Goal: Task Accomplishment & Management: Manage account settings

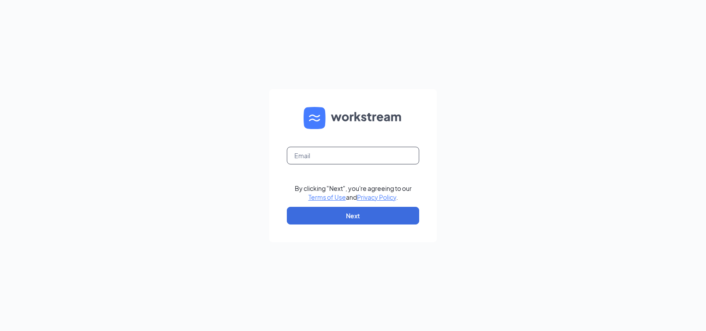
click at [368, 160] on input "text" at bounding box center [353, 156] width 132 height 18
type input "jamiebell@bleedblue.net"
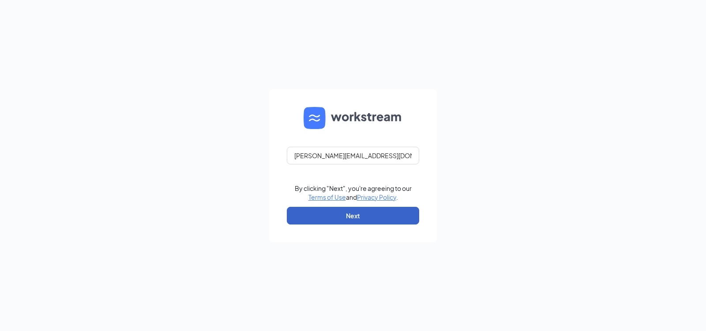
click at [365, 215] on button "Next" at bounding box center [353, 216] width 132 height 18
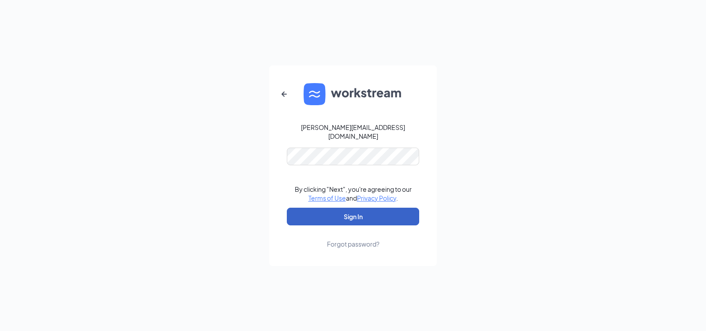
click at [337, 216] on button "Sign In" at bounding box center [353, 216] width 132 height 18
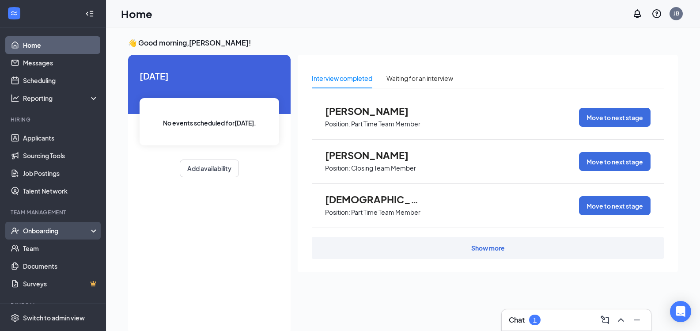
click at [57, 235] on div "Onboarding" at bounding box center [57, 230] width 68 height 9
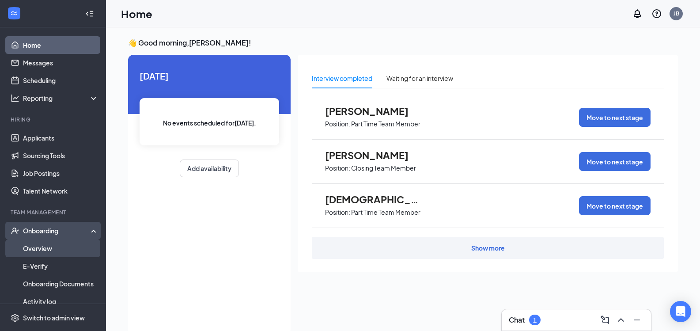
click at [59, 246] on link "Overview" at bounding box center [60, 248] width 75 height 18
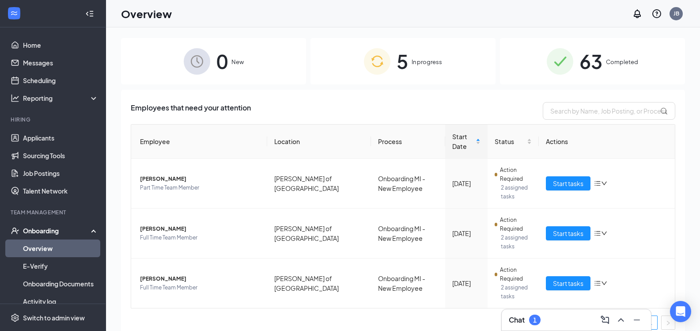
click at [222, 57] on span "0" at bounding box center [221, 61] width 11 height 30
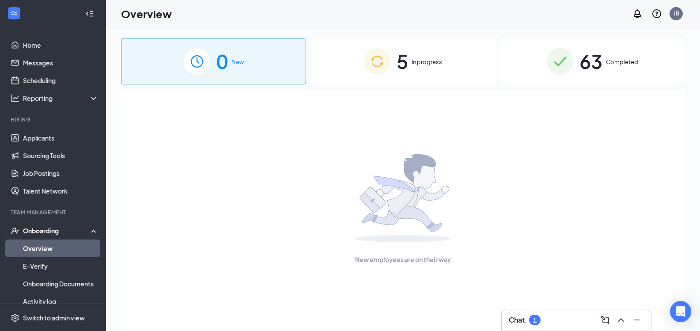
click at [379, 59] on img at bounding box center [377, 61] width 26 height 26
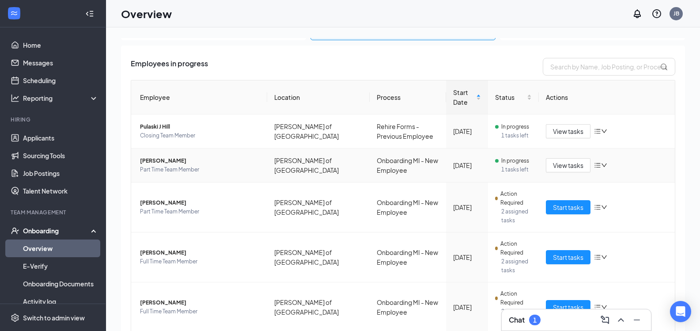
scroll to position [76, 0]
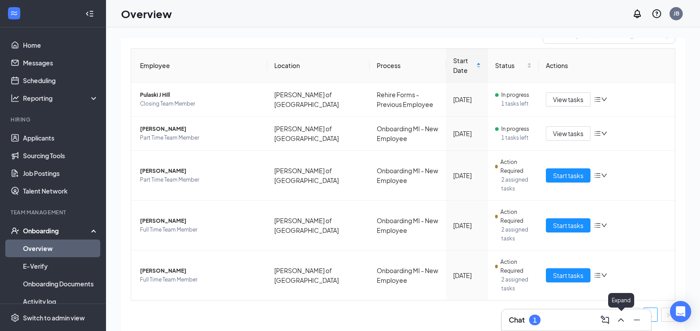
click at [619, 315] on icon "ChevronUp" at bounding box center [620, 319] width 11 height 11
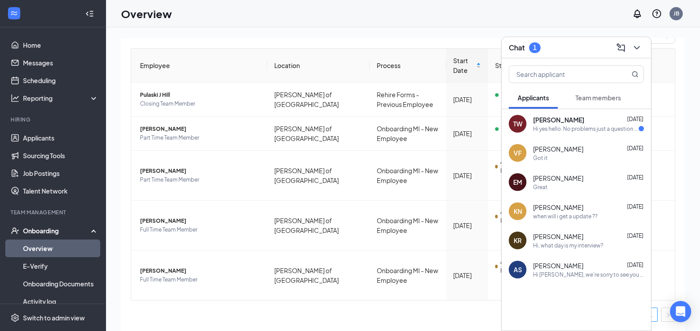
click at [582, 124] on div "[PERSON_NAME] [DATE] Hi yes hello. No problems just a question to make sure it …" at bounding box center [588, 123] width 111 height 17
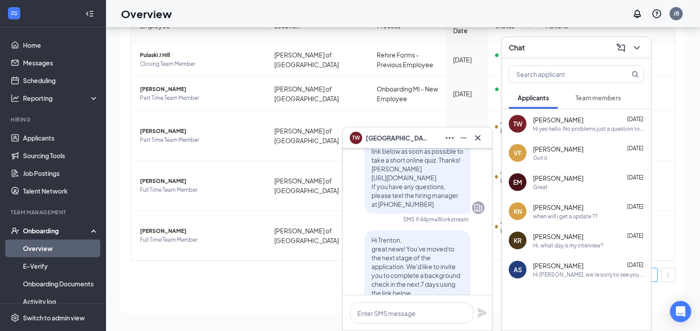
scroll to position [0, 0]
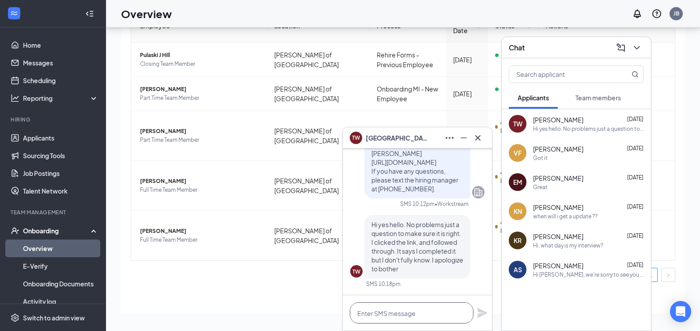
click at [399, 309] on textarea at bounding box center [412, 312] width 124 height 21
click at [387, 313] on textarea "if it says it completed" at bounding box center [412, 312] width 124 height 21
click at [435, 317] on textarea "if it says completed" at bounding box center [412, 312] width 124 height 21
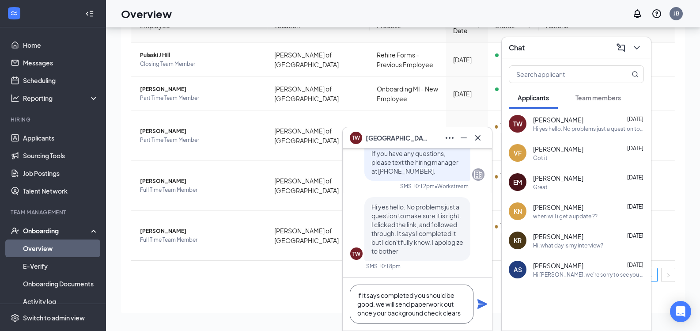
type textarea "if it says completed you should be good. we will send paperwork out once your b…"
click at [480, 301] on icon "Plane" at bounding box center [482, 304] width 10 height 10
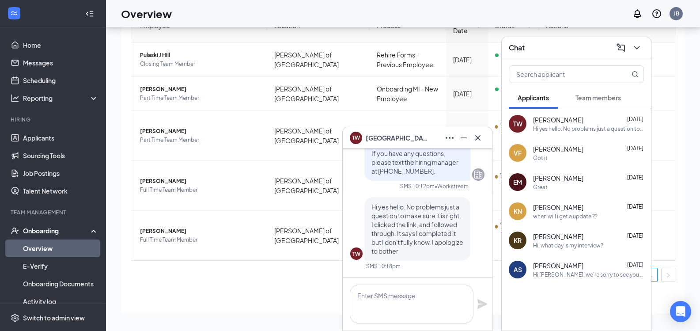
scroll to position [0, 0]
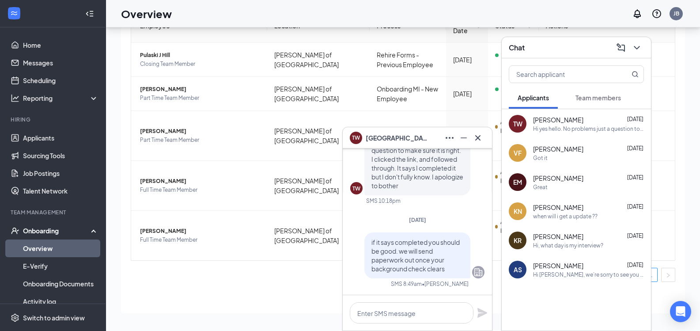
click at [256, 279] on ul "1" at bounding box center [403, 275] width 544 height 14
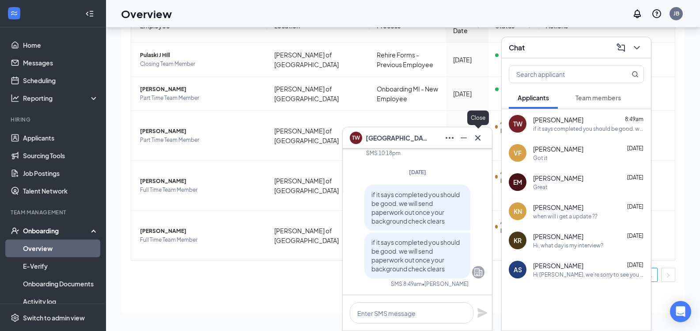
click at [481, 138] on icon "Cross" at bounding box center [477, 137] width 11 height 11
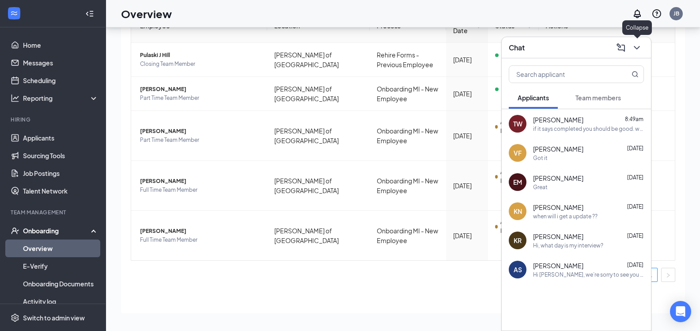
click at [641, 48] on icon "ChevronDown" at bounding box center [636, 47] width 11 height 11
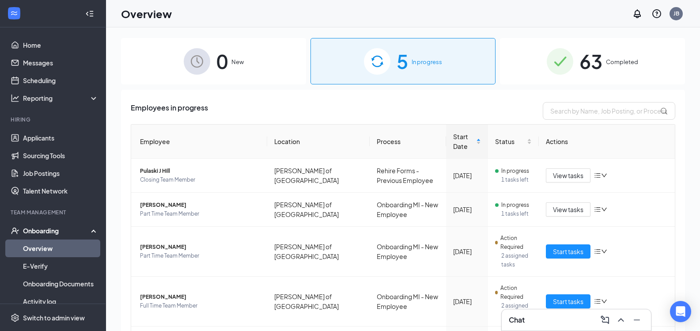
click at [241, 67] on div "0 New" at bounding box center [213, 61] width 185 height 46
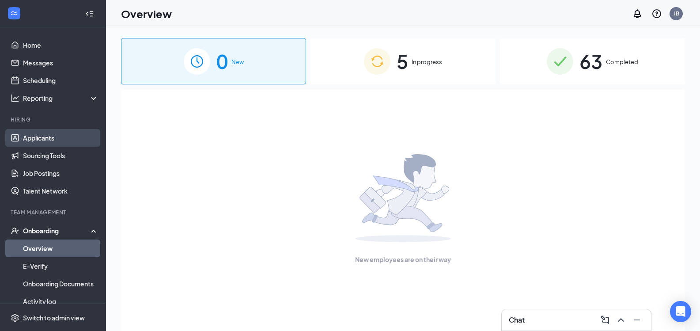
click at [38, 143] on link "Applicants" at bounding box center [60, 138] width 75 height 18
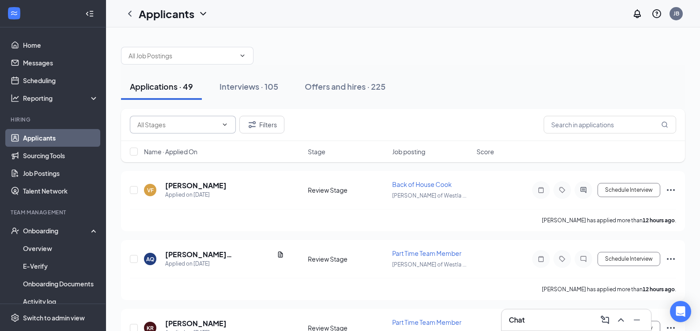
click at [206, 125] on input "text" at bounding box center [177, 125] width 80 height 10
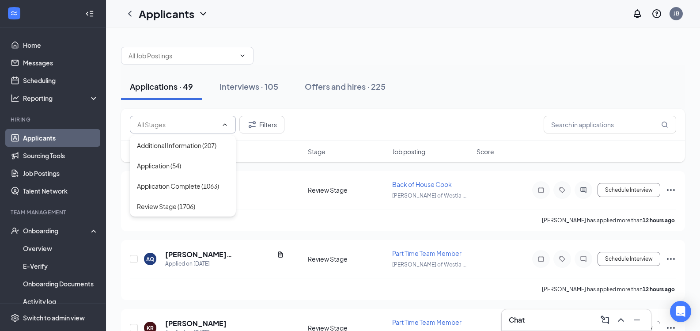
click at [522, 64] on div at bounding box center [403, 51] width 564 height 26
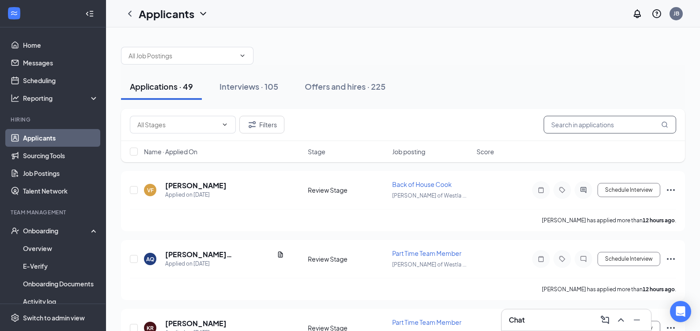
click at [562, 125] on input "text" at bounding box center [609, 125] width 132 height 18
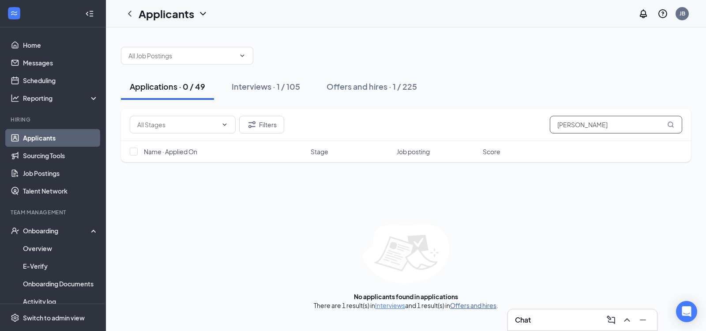
type input "[PERSON_NAME]"
click at [476, 301] on link "Offers and hires" at bounding box center [473, 305] width 46 height 8
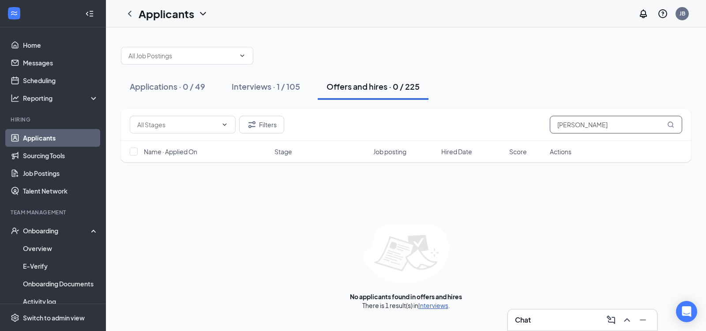
type input "[PERSON_NAME]"
click at [425, 302] on link "Interviews" at bounding box center [434, 305] width 30 height 8
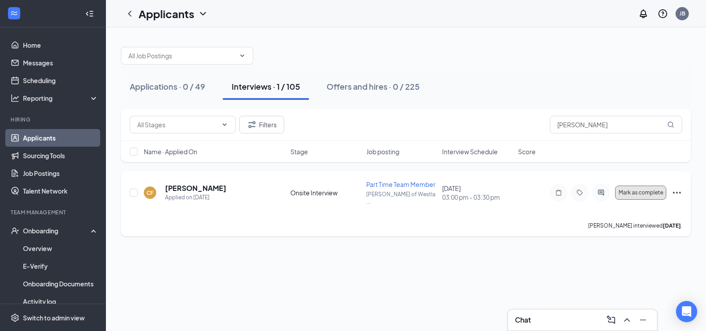
click at [653, 189] on span "Mark as complete" at bounding box center [641, 192] width 45 height 6
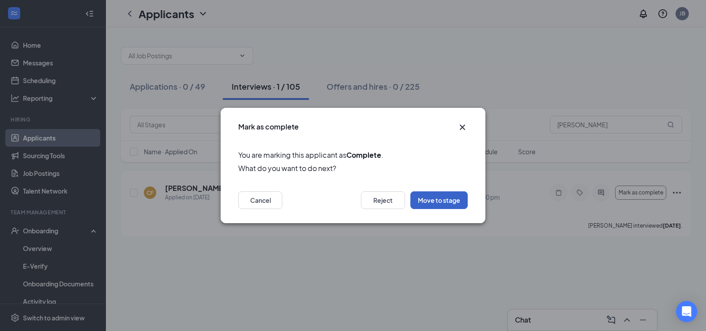
click at [453, 199] on button "Move to stage" at bounding box center [439, 200] width 57 height 18
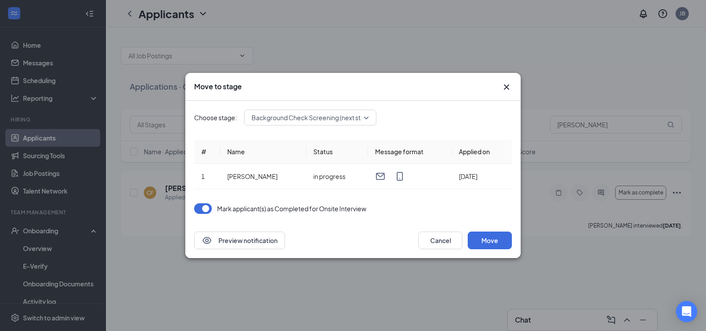
click at [370, 117] on div "Background Check Screening (next stage)" at bounding box center [310, 117] width 132 height 16
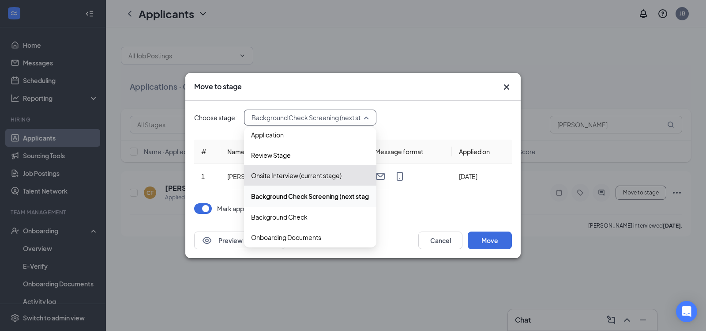
scroll to position [10, 0]
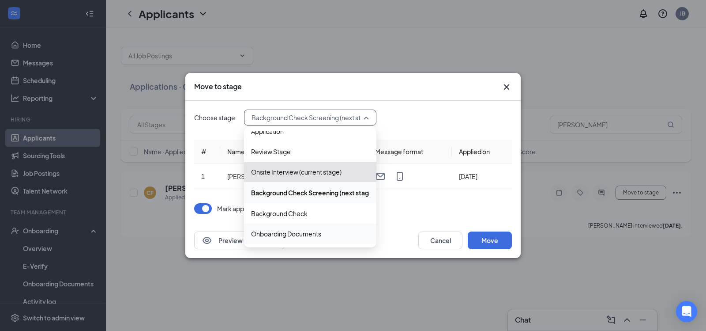
click at [293, 234] on span "Onboarding Documents" at bounding box center [286, 234] width 70 height 10
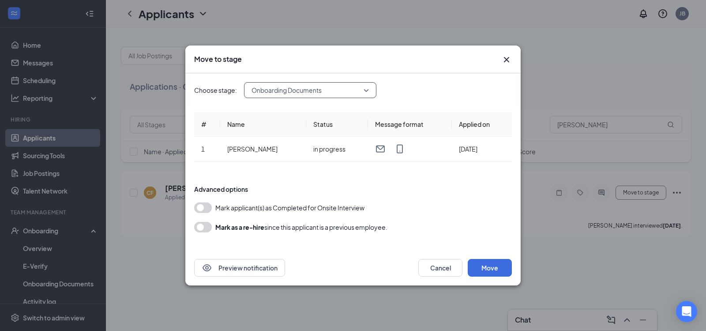
click at [205, 205] on button "button" at bounding box center [203, 207] width 18 height 11
click at [504, 61] on icon "Cross" at bounding box center [507, 59] width 11 height 11
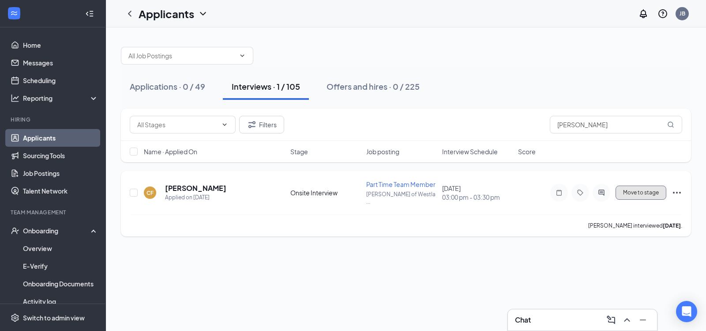
click at [641, 191] on span "Move to stage" at bounding box center [641, 192] width 36 height 6
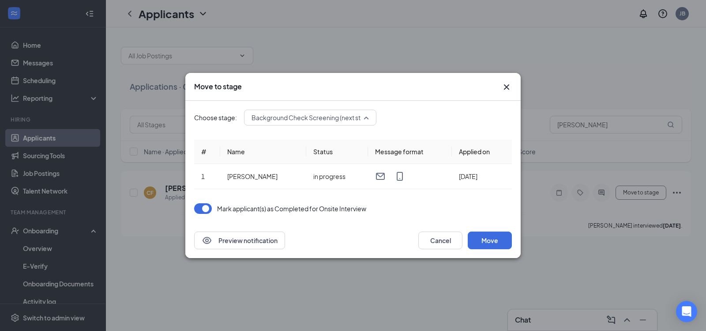
click at [374, 120] on div "Background Check Screening (next stage)" at bounding box center [310, 117] width 132 height 16
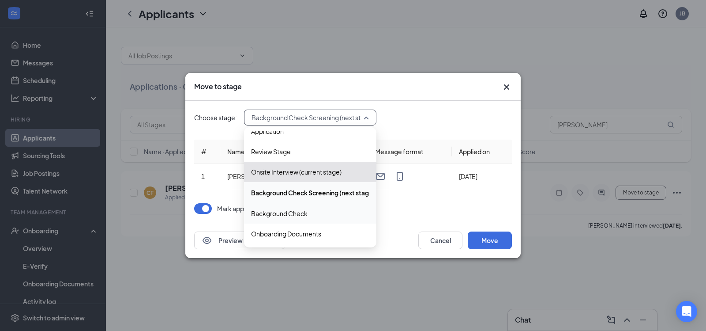
click at [511, 88] on icon "Cross" at bounding box center [507, 87] width 11 height 11
